Goal: Task Accomplishment & Management: Check status

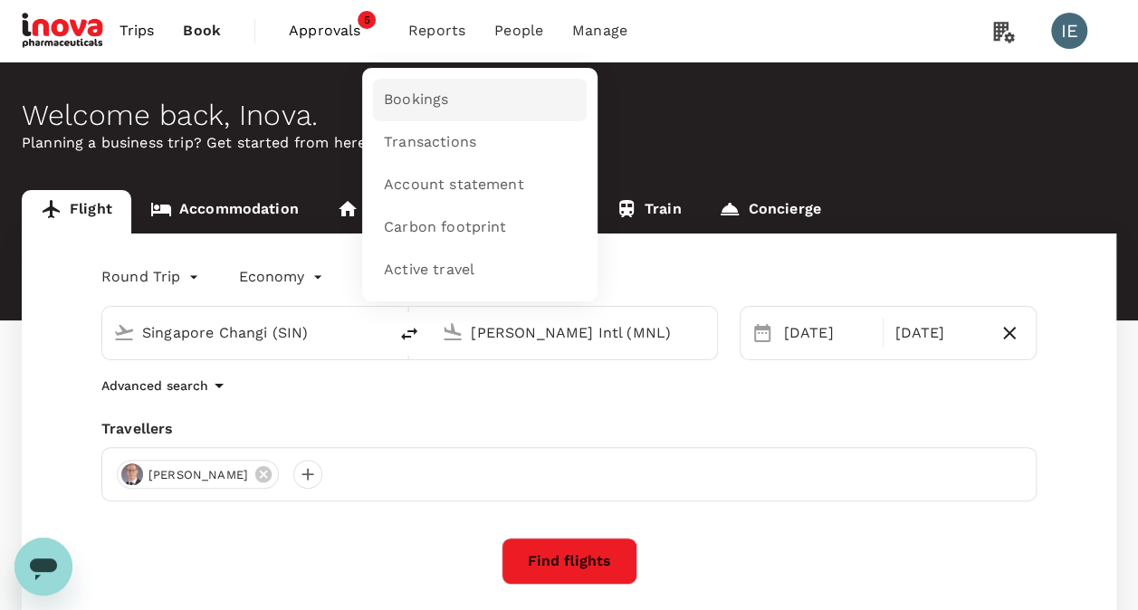
click at [402, 96] on span "Bookings" at bounding box center [416, 100] width 64 height 21
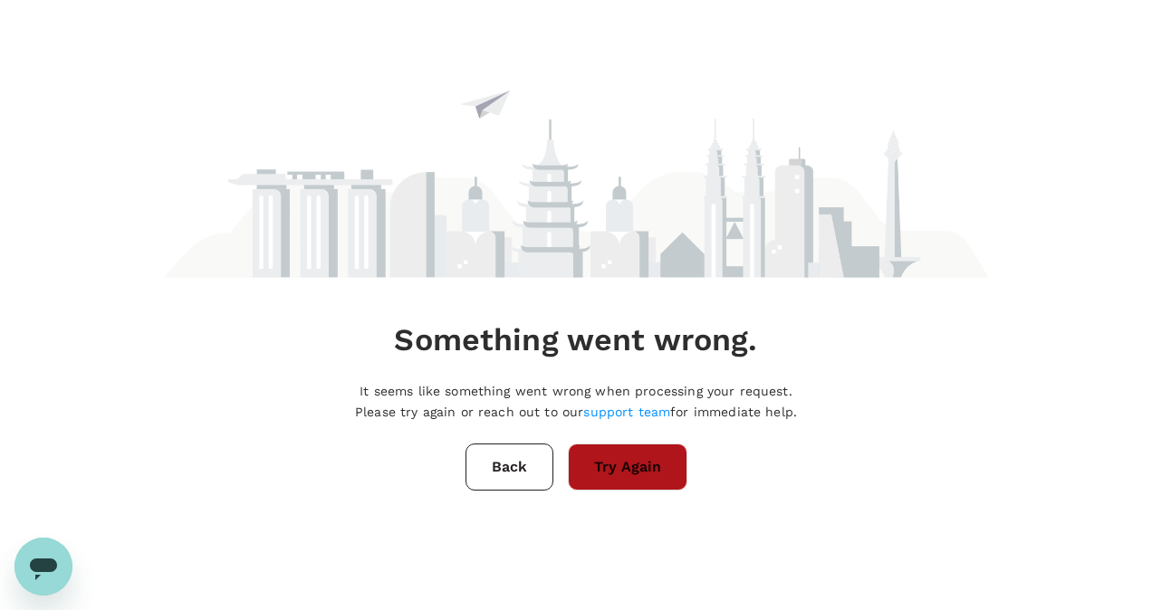
click at [588, 483] on button "Try Again" at bounding box center [628, 467] width 120 height 47
drag, startPoint x: 634, startPoint y: 465, endPoint x: 616, endPoint y: 473, distance: 19.9
click at [632, 465] on button "Try Again" at bounding box center [628, 467] width 120 height 47
click at [508, 476] on button "Back" at bounding box center [510, 467] width 88 height 47
click at [492, 491] on div "Something went wrong. It seems like something went wrong when processing your r…" at bounding box center [576, 250] width 826 height 501
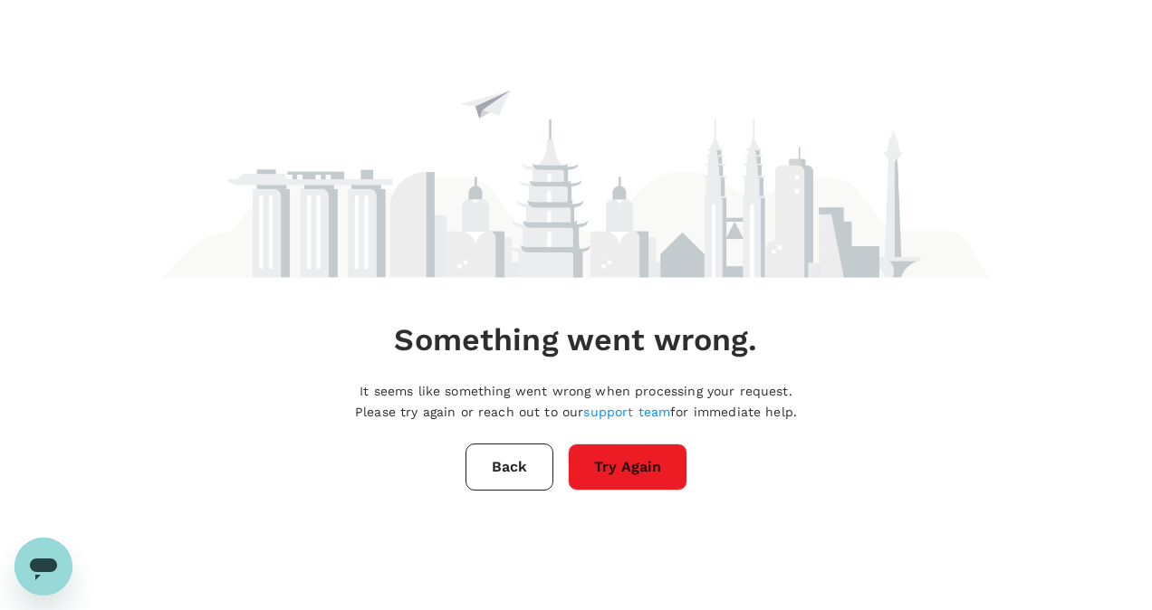
click at [495, 478] on button "Back" at bounding box center [510, 467] width 88 height 47
click at [534, 460] on button "Back" at bounding box center [510, 467] width 88 height 47
click at [508, 479] on button "Back" at bounding box center [510, 467] width 88 height 47
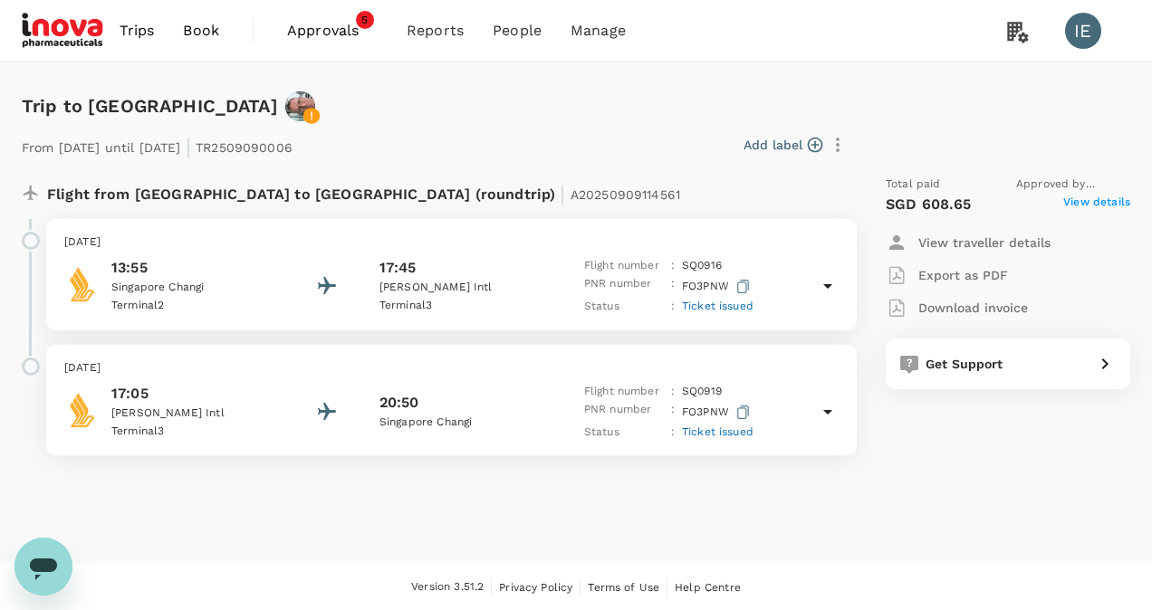
click at [143, 33] on span "Trips" at bounding box center [137, 31] width 35 height 22
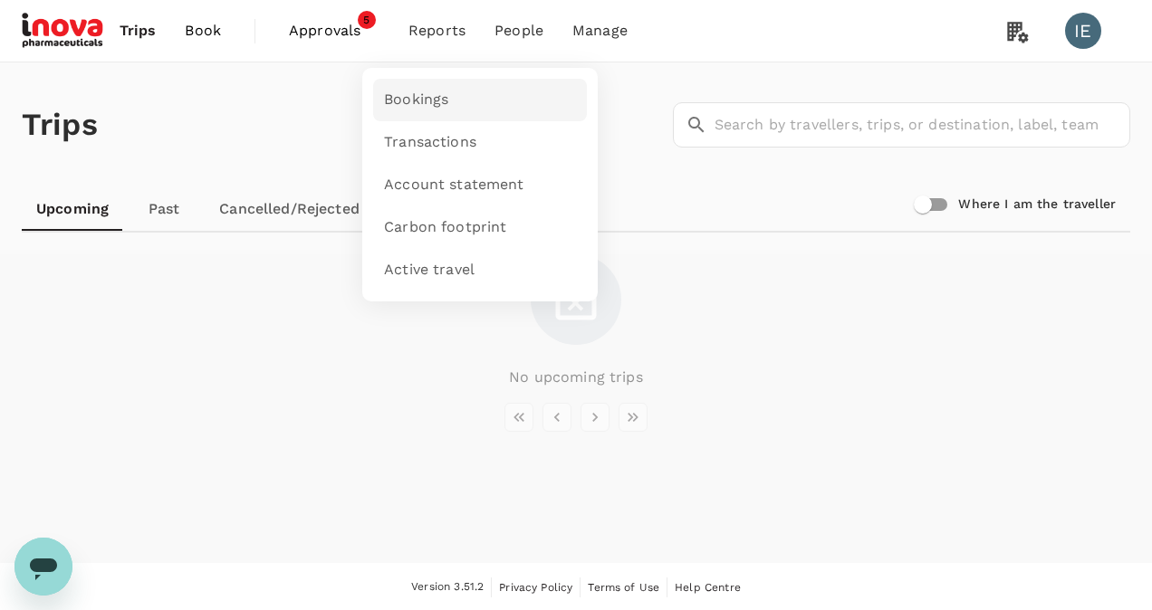
click at [424, 91] on span "Bookings" at bounding box center [416, 100] width 64 height 21
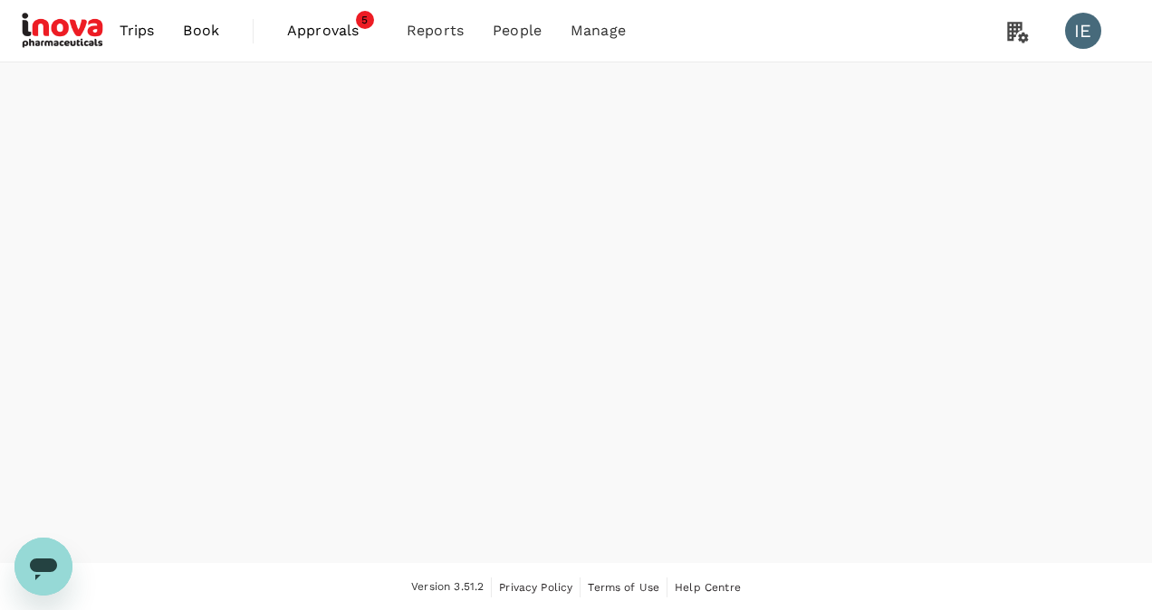
drag, startPoint x: 462, startPoint y: 341, endPoint x: 447, endPoint y: 262, distance: 80.3
click at [462, 341] on div at bounding box center [576, 312] width 1152 height 501
click at [417, 92] on span "Bookings" at bounding box center [414, 100] width 64 height 21
